Goal: Check status: Check status

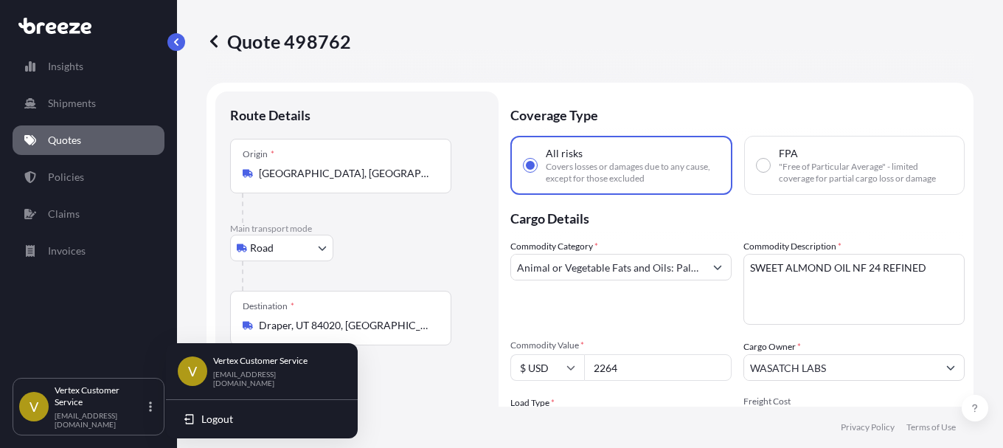
select select "Road"
select select "1"
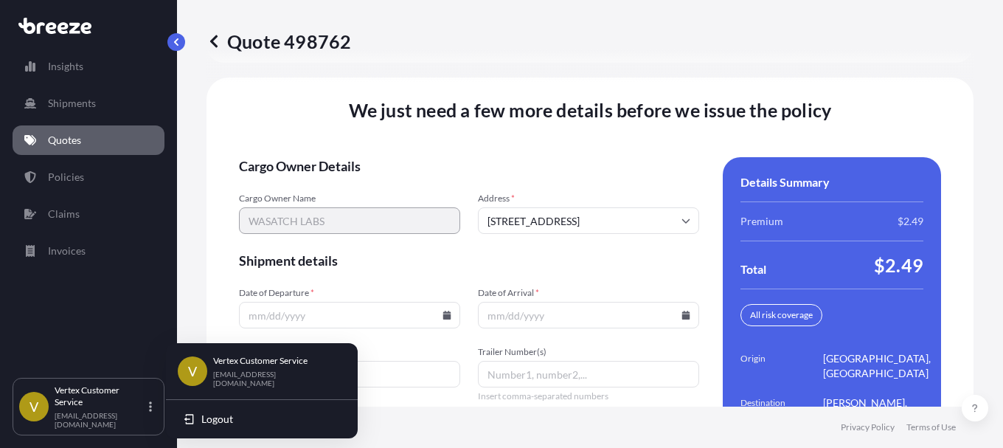
scroll to position [2104, 0]
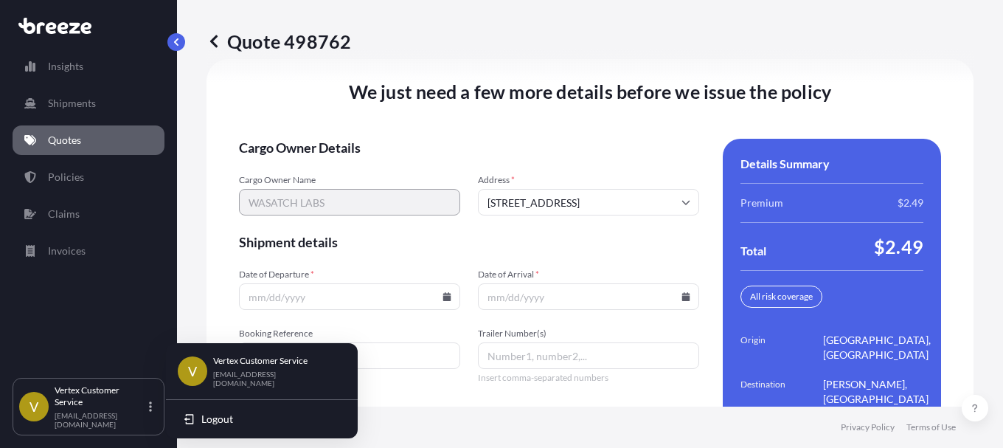
click at [417, 364] on input "Booking Reference" at bounding box center [349, 355] width 221 height 27
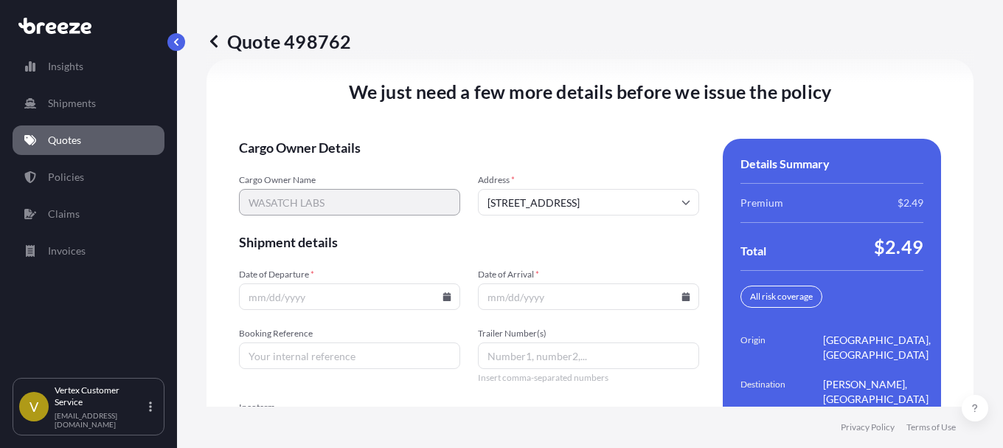
paste input "124966402"
type input "124966402"
click at [447, 297] on icon at bounding box center [447, 296] width 8 height 9
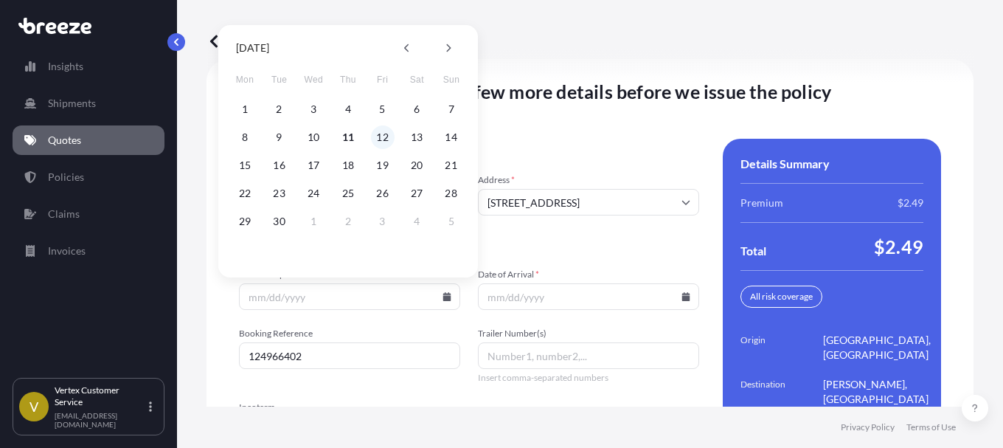
click at [381, 136] on button "12" at bounding box center [383, 137] width 24 height 24
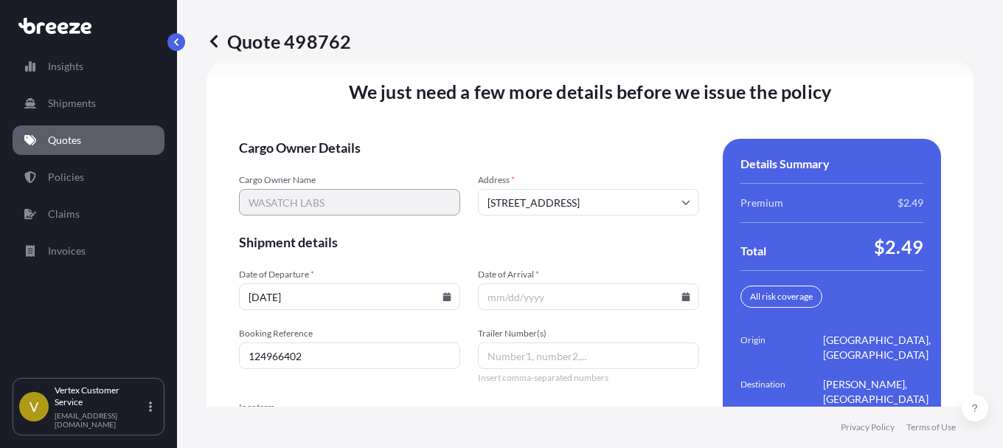
type input "[DATE]"
click at [682, 294] on icon at bounding box center [686, 296] width 8 height 9
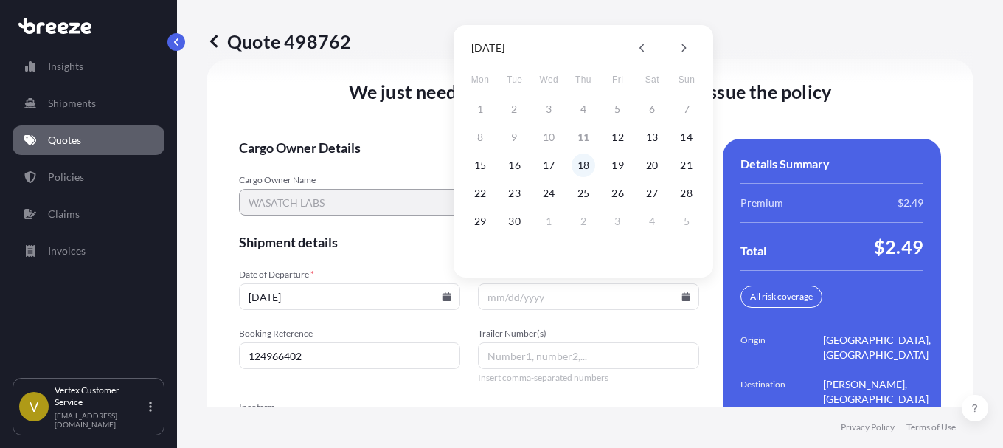
click at [583, 166] on button "18" at bounding box center [584, 165] width 24 height 24
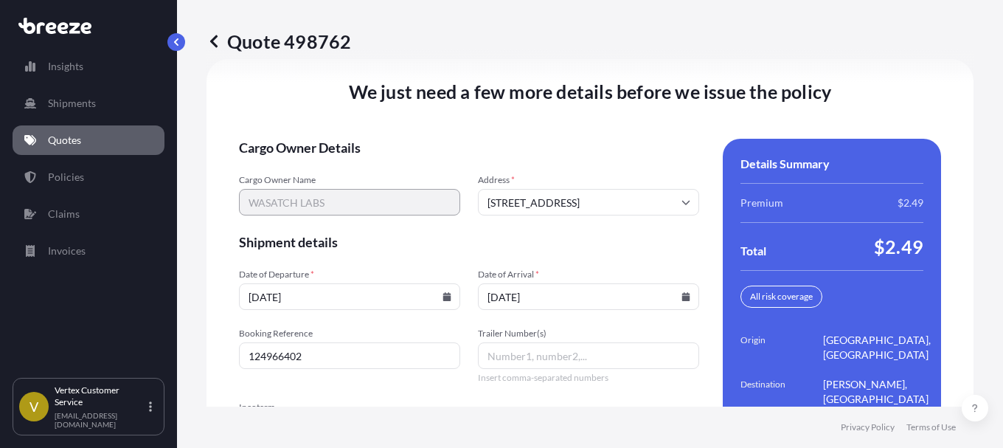
type input "[DATE]"
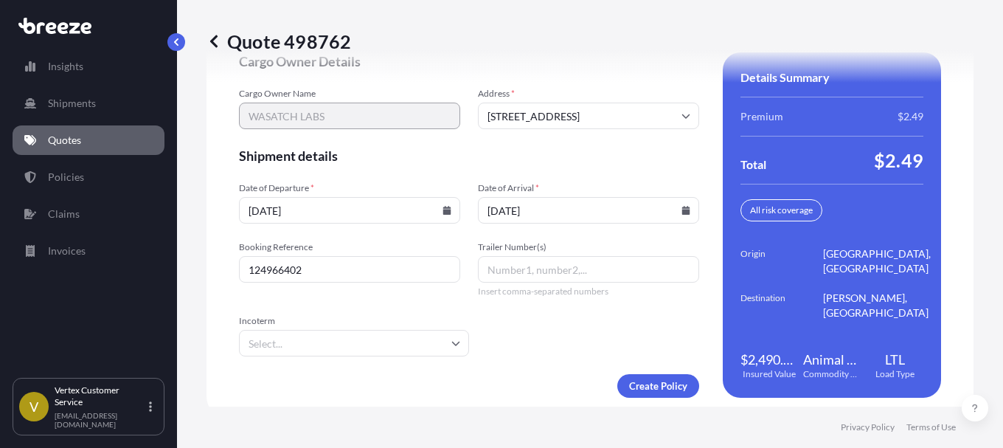
scroll to position [2202, 0]
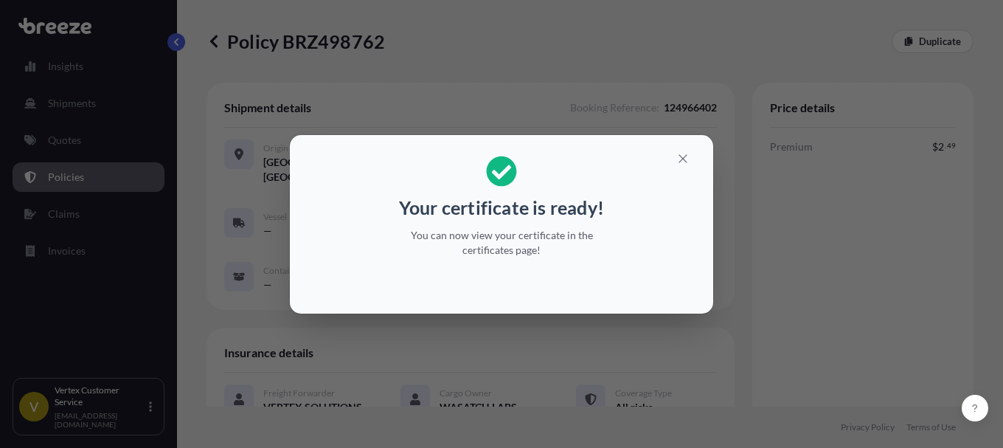
click at [569, 66] on div "Your certificate is ready! You can now view your certificate in the certificate…" at bounding box center [501, 224] width 1003 height 448
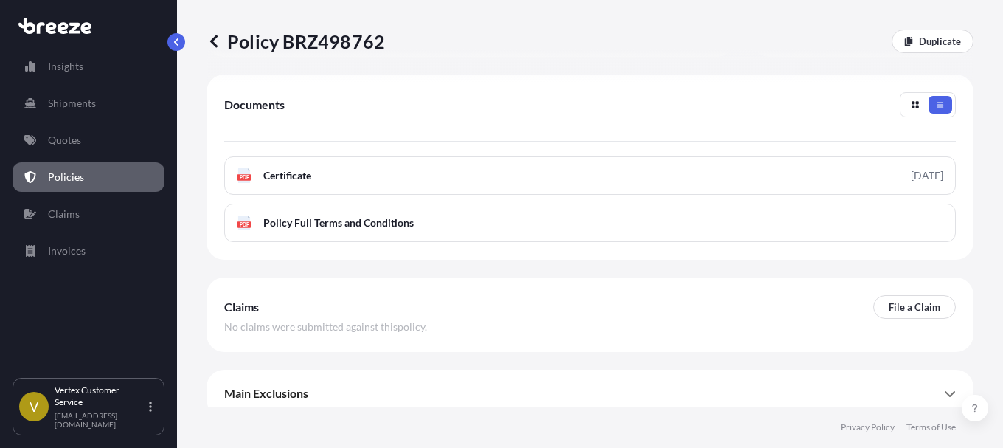
scroll to position [523, 0]
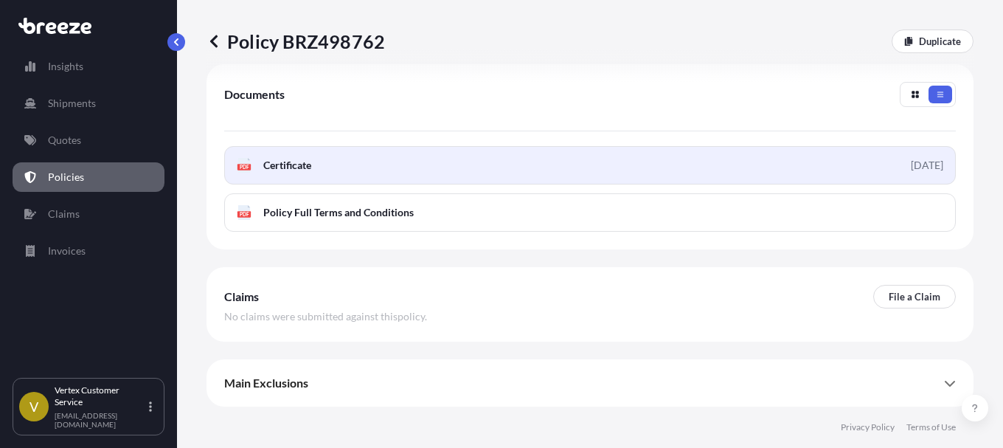
click at [289, 166] on span "Certificate" at bounding box center [287, 165] width 48 height 15
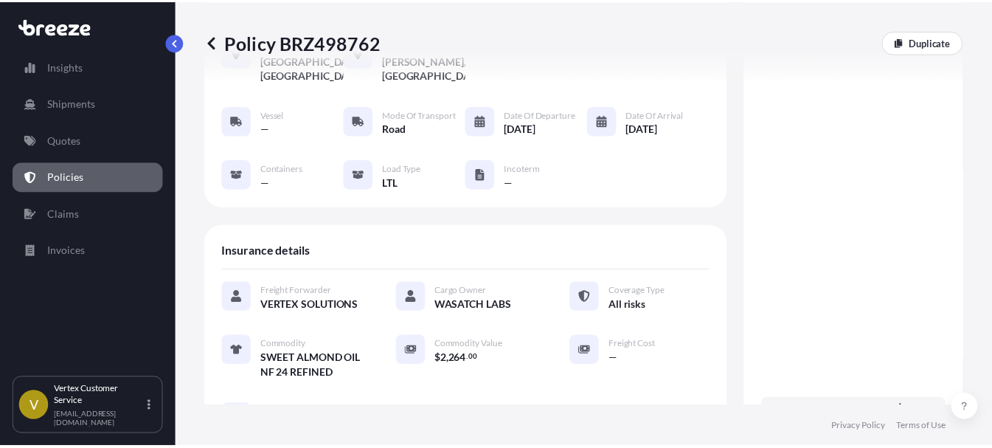
scroll to position [1, 0]
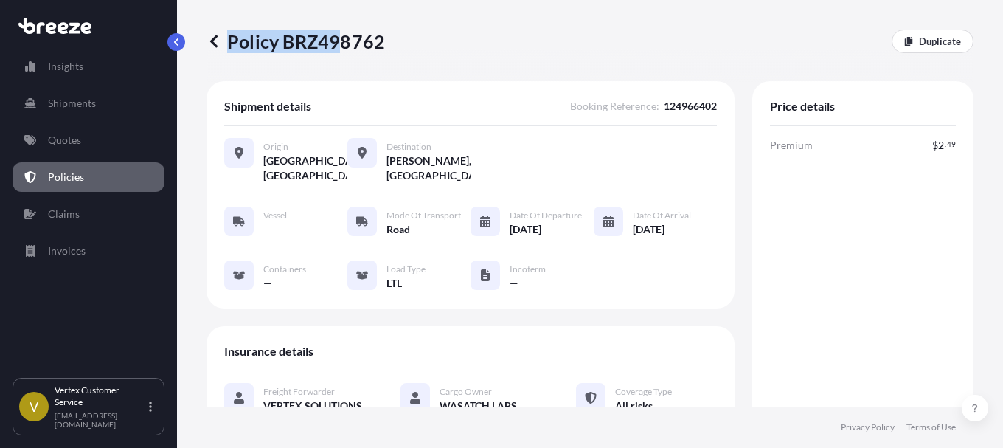
drag, startPoint x: 386, startPoint y: 43, endPoint x: 342, endPoint y: 42, distance: 44.3
click at [342, 42] on div "Policy BRZ498762 Duplicate" at bounding box center [590, 42] width 767 height 24
click at [321, 67] on div "Policy BRZ498762 Duplicate" at bounding box center [590, 41] width 767 height 83
drag, startPoint x: 285, startPoint y: 38, endPoint x: 380, endPoint y: 40, distance: 95.2
click at [380, 40] on p "Policy BRZ498762" at bounding box center [296, 42] width 178 height 24
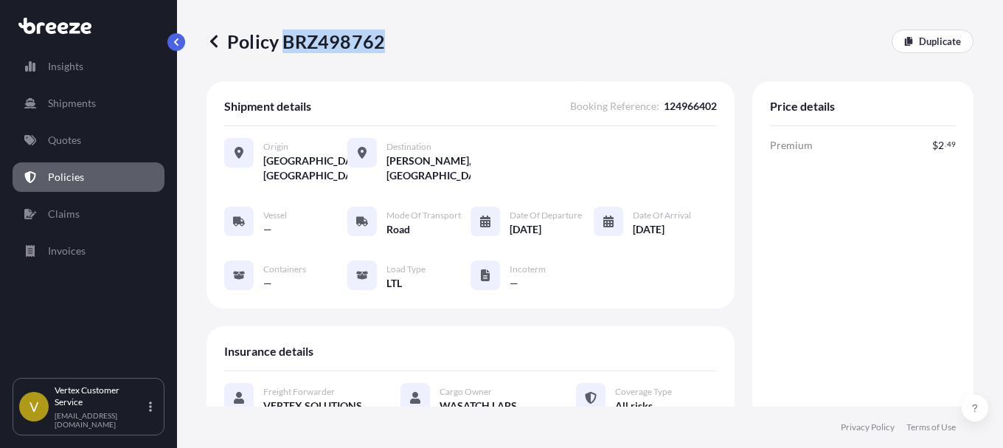
copy p "BRZ498762"
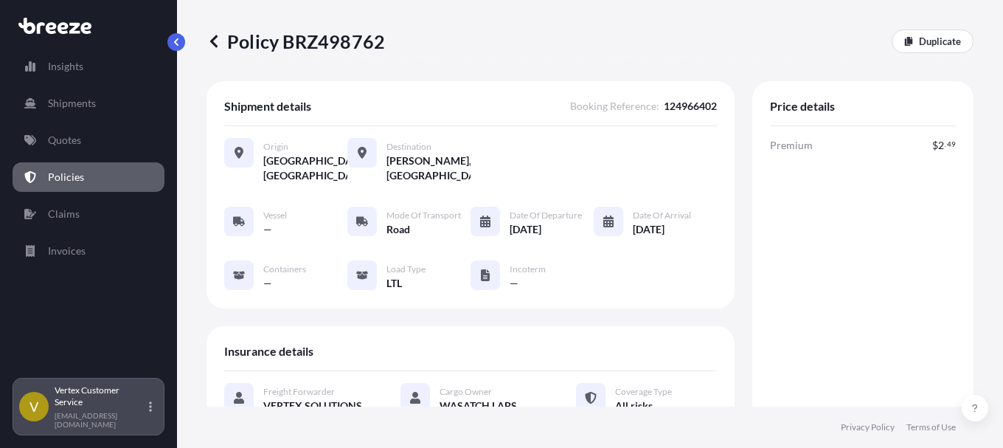
click at [153, 408] on div "Vertex Customer Service [EMAIL_ADDRESS][DOMAIN_NAME]" at bounding box center [106, 406] width 103 height 44
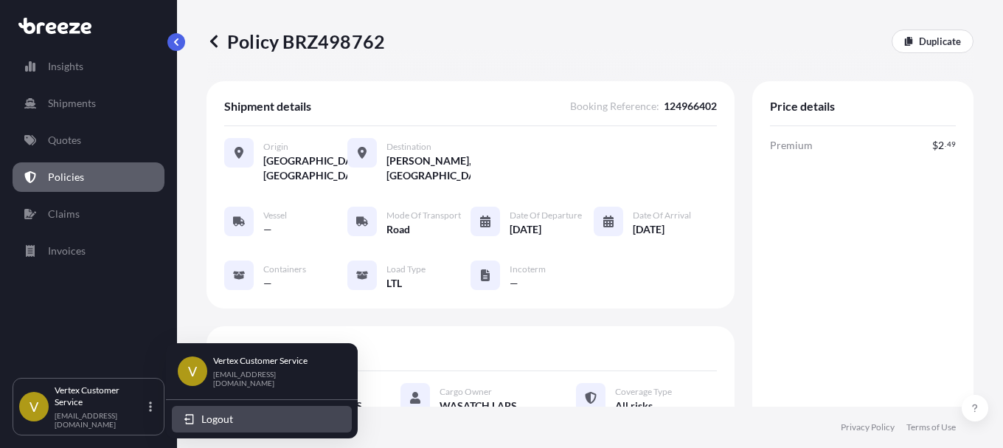
click at [215, 419] on span "Logout" at bounding box center [217, 419] width 32 height 15
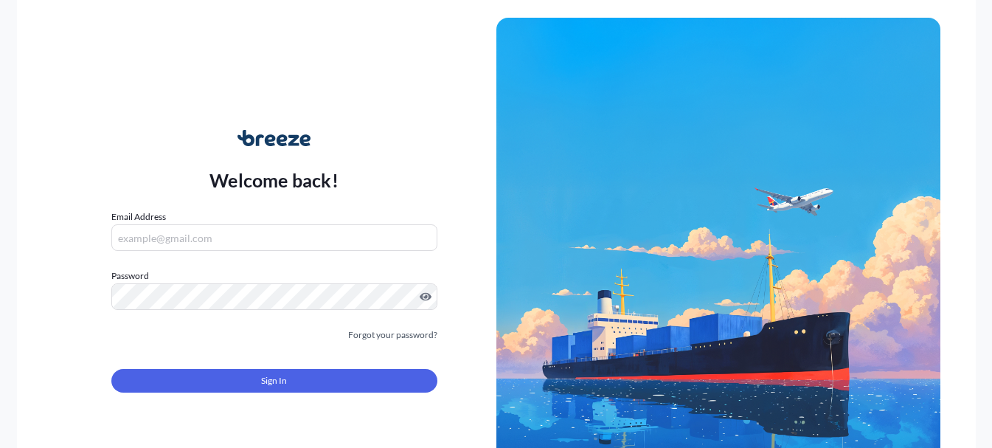
type input "[EMAIL_ADDRESS][DOMAIN_NAME]"
